Goal: Information Seeking & Learning: Learn about a topic

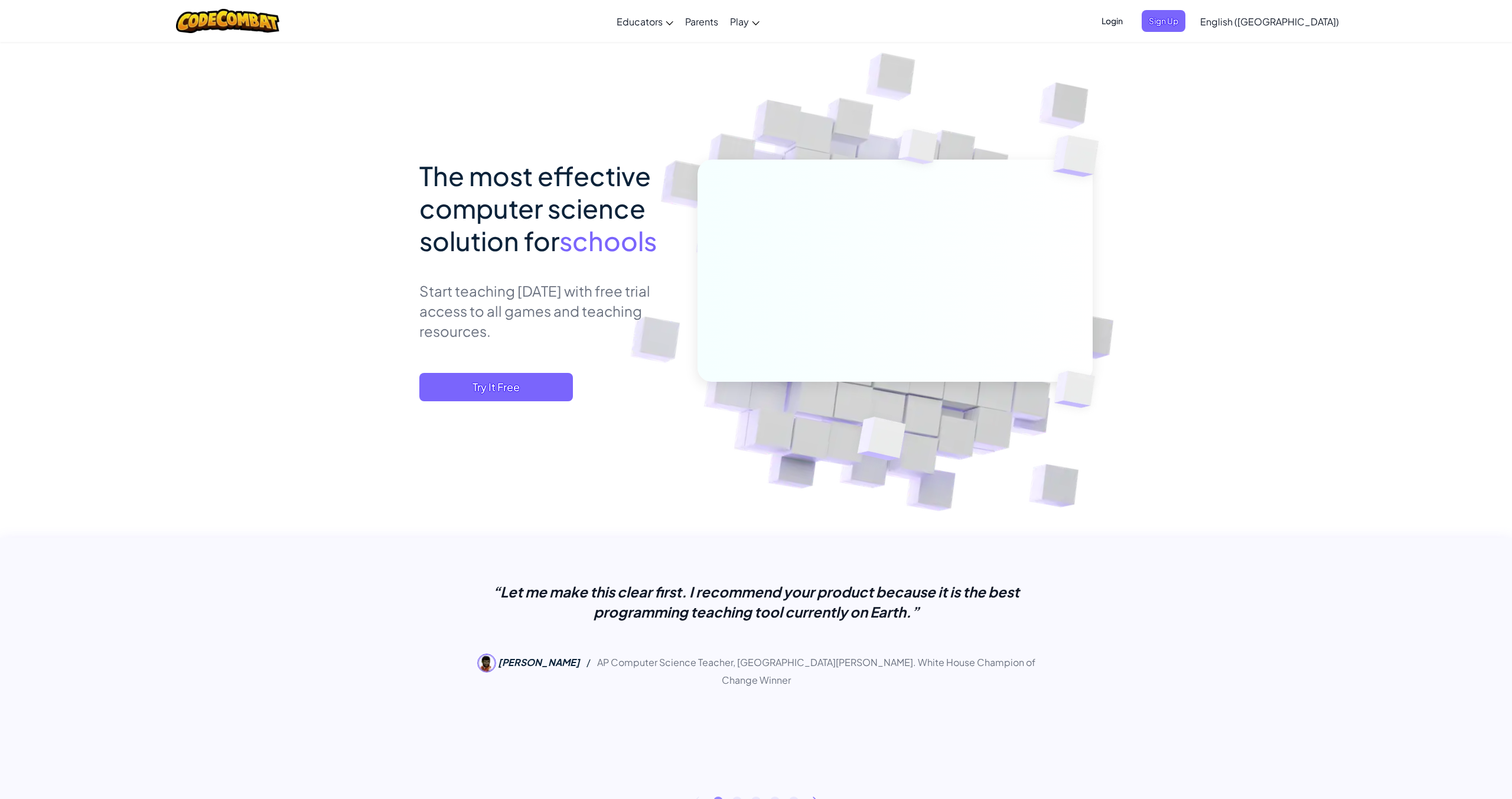
click at [481, 460] on div "The most effective computer science solution for schools Start teaching [DATE] …" at bounding box center [756, 325] width 674 height 331
click at [483, 460] on div "The most effective computer science solution for schools Start teaching [DATE] …" at bounding box center [756, 325] width 674 height 331
click at [484, 460] on div "The most effective computer science solution for schools Start teaching [DATE] …" at bounding box center [756, 325] width 674 height 331
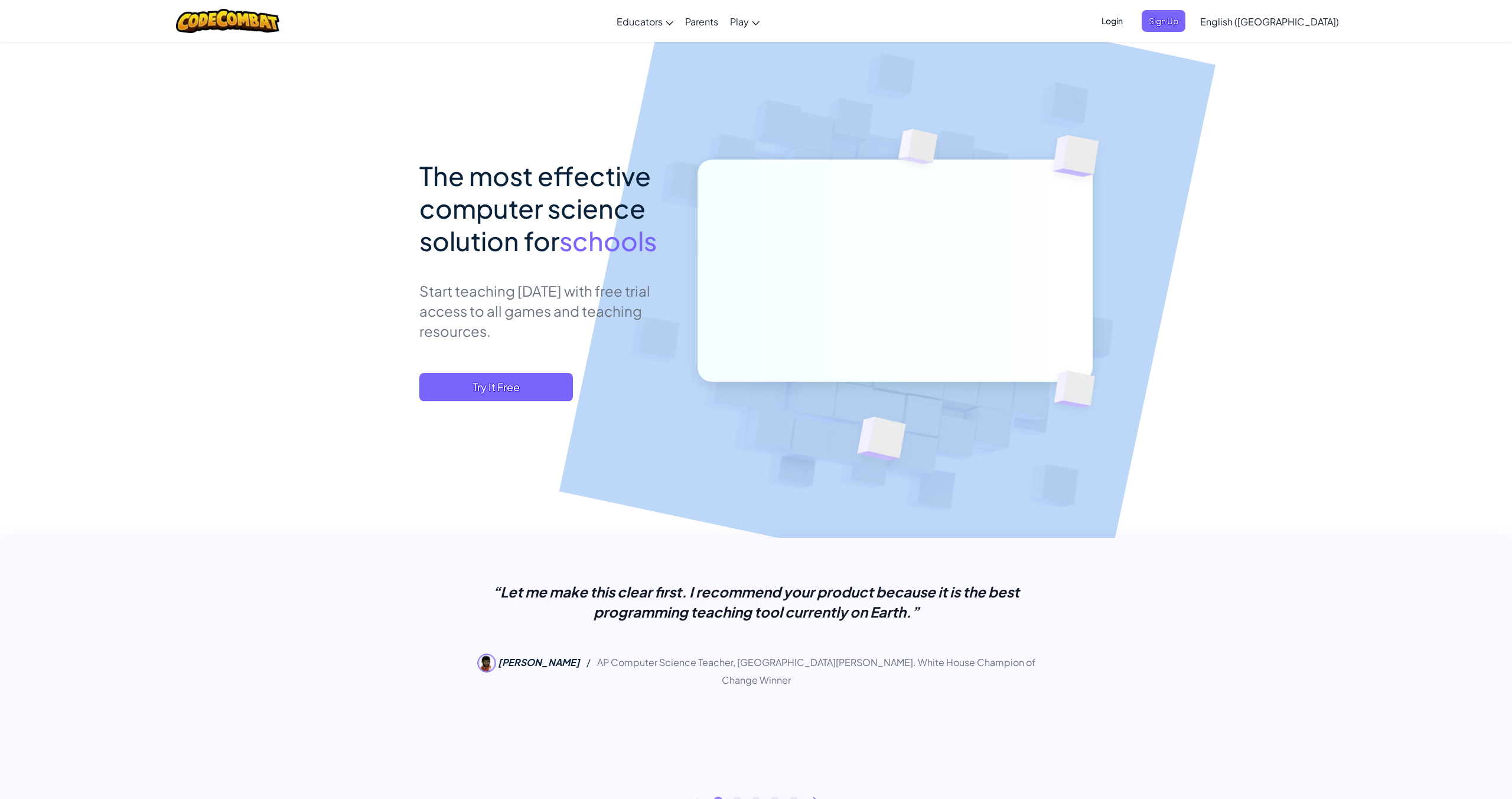
click at [484, 460] on div "The most effective computer science solution for schools Start teaching [DATE] …" at bounding box center [756, 325] width 674 height 331
